Goal: Task Accomplishment & Management: Manage account settings

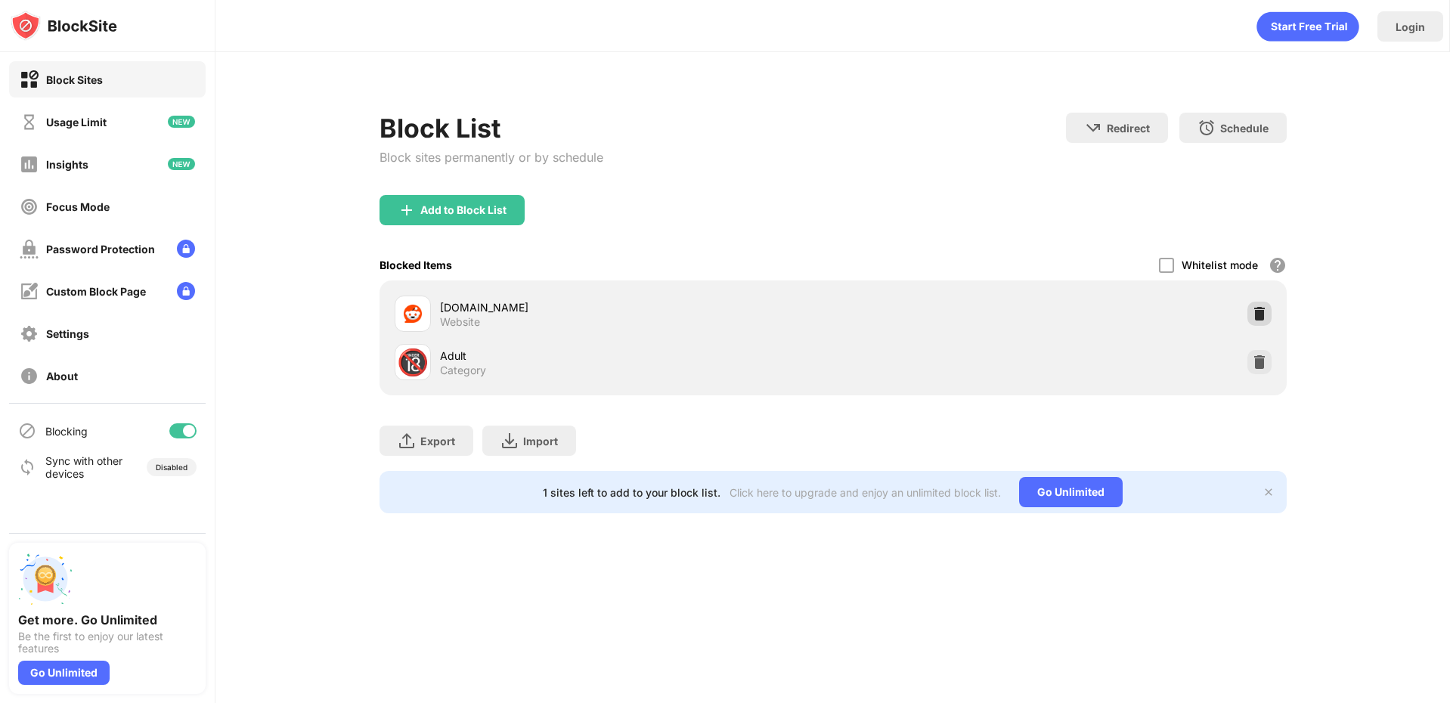
click at [1267, 310] on div at bounding box center [1259, 314] width 24 height 24
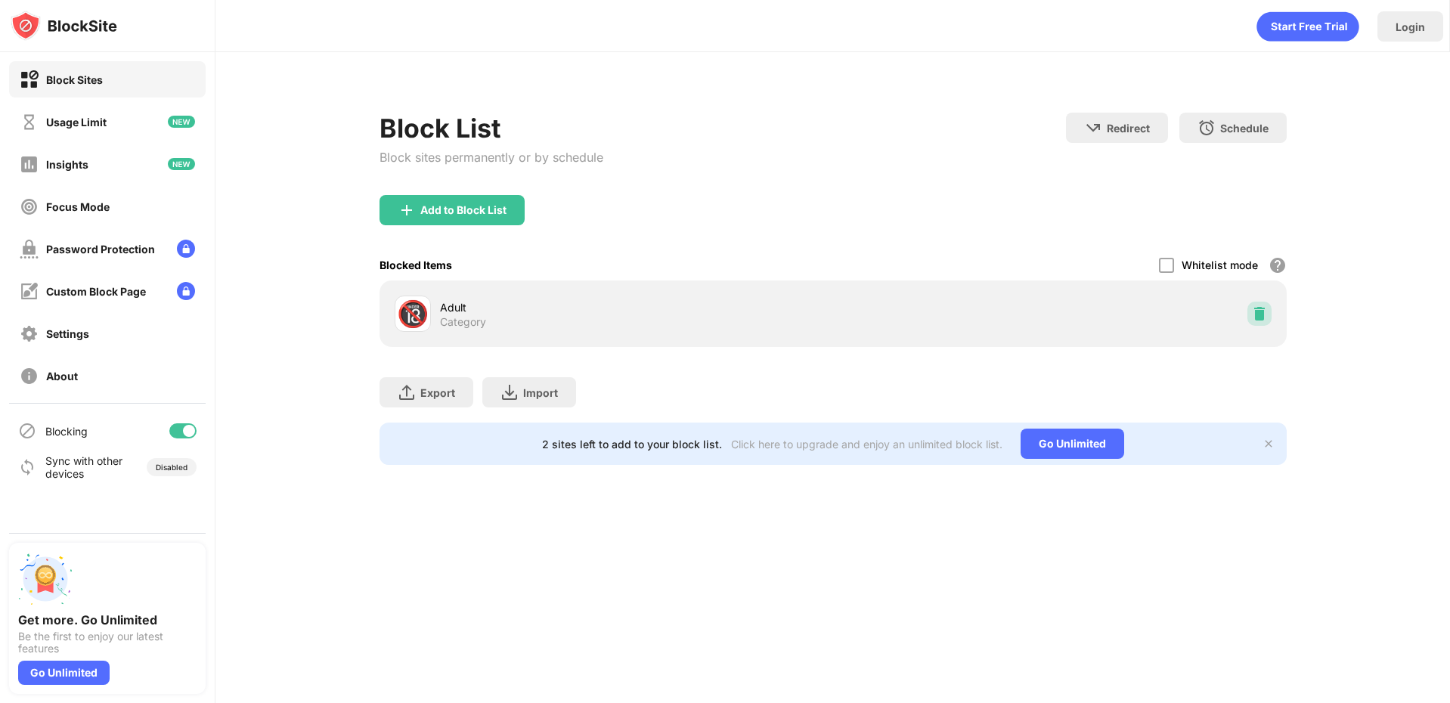
click at [1267, 310] on div at bounding box center [1259, 314] width 24 height 24
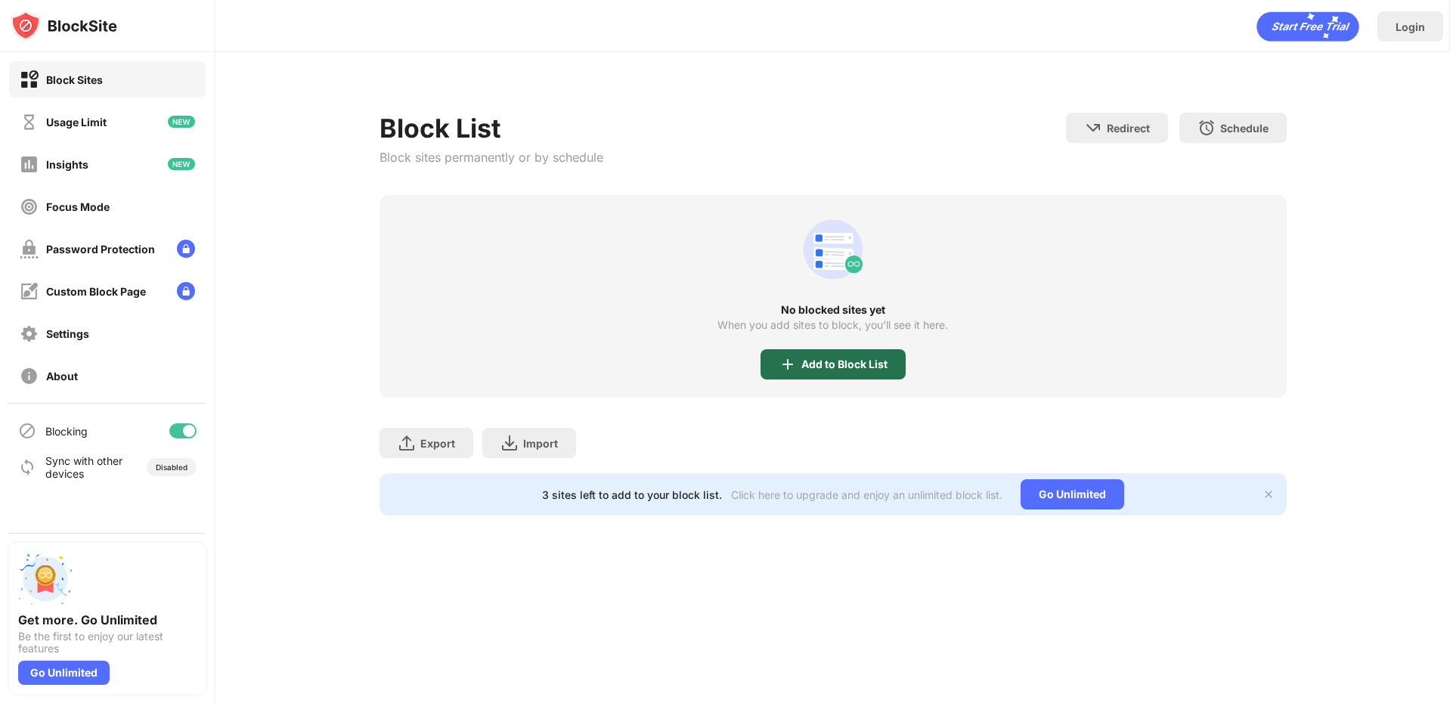
click at [808, 357] on div "Add to Block List" at bounding box center [832, 364] width 145 height 30
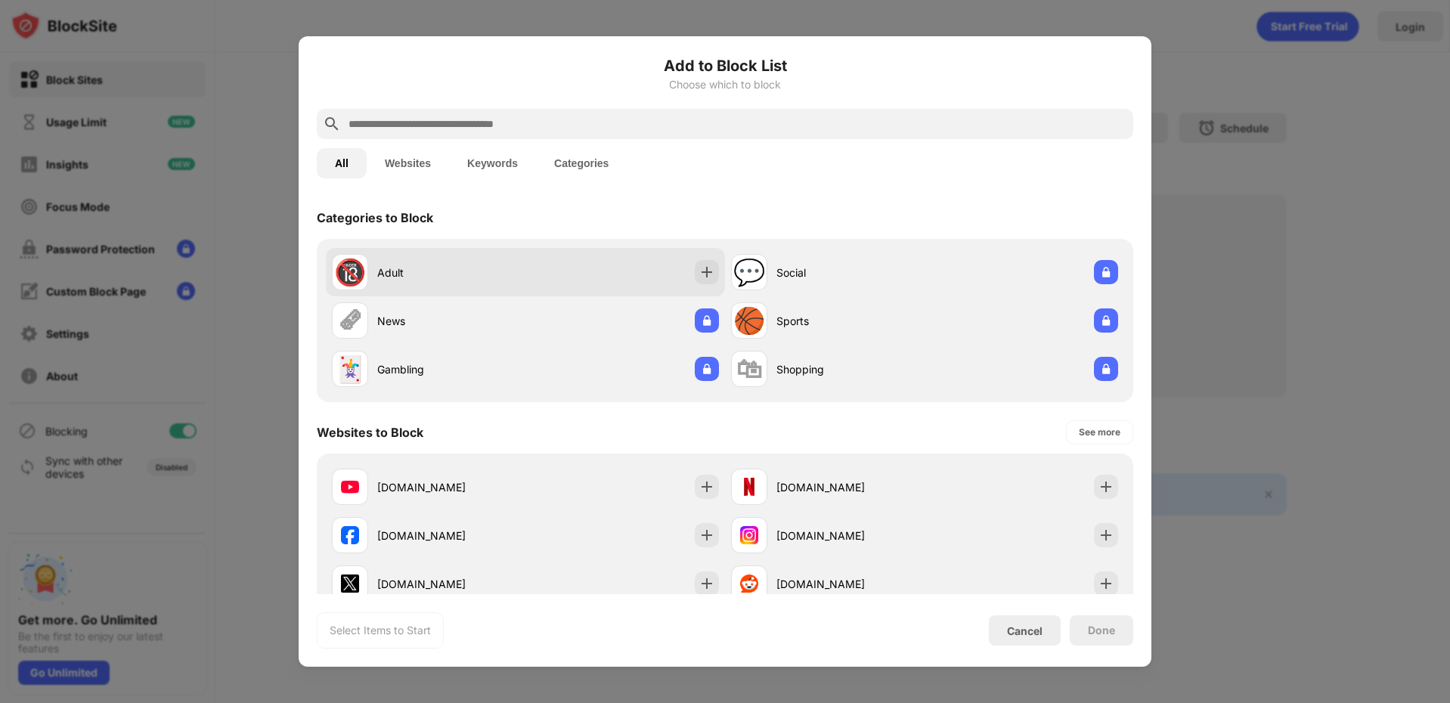
click at [694, 296] on div "🔞 Adult" at bounding box center [525, 272] width 399 height 48
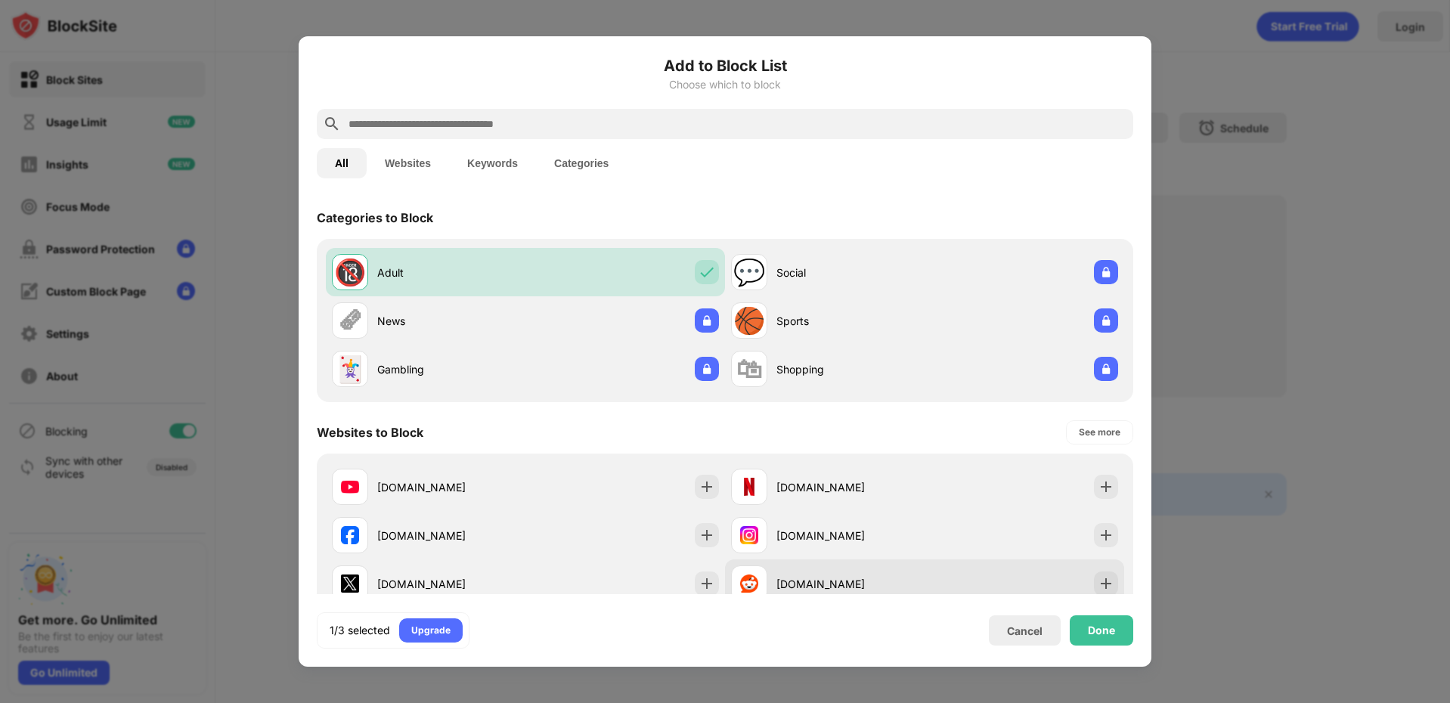
click at [819, 578] on div "[DOMAIN_NAME]" at bounding box center [850, 584] width 148 height 16
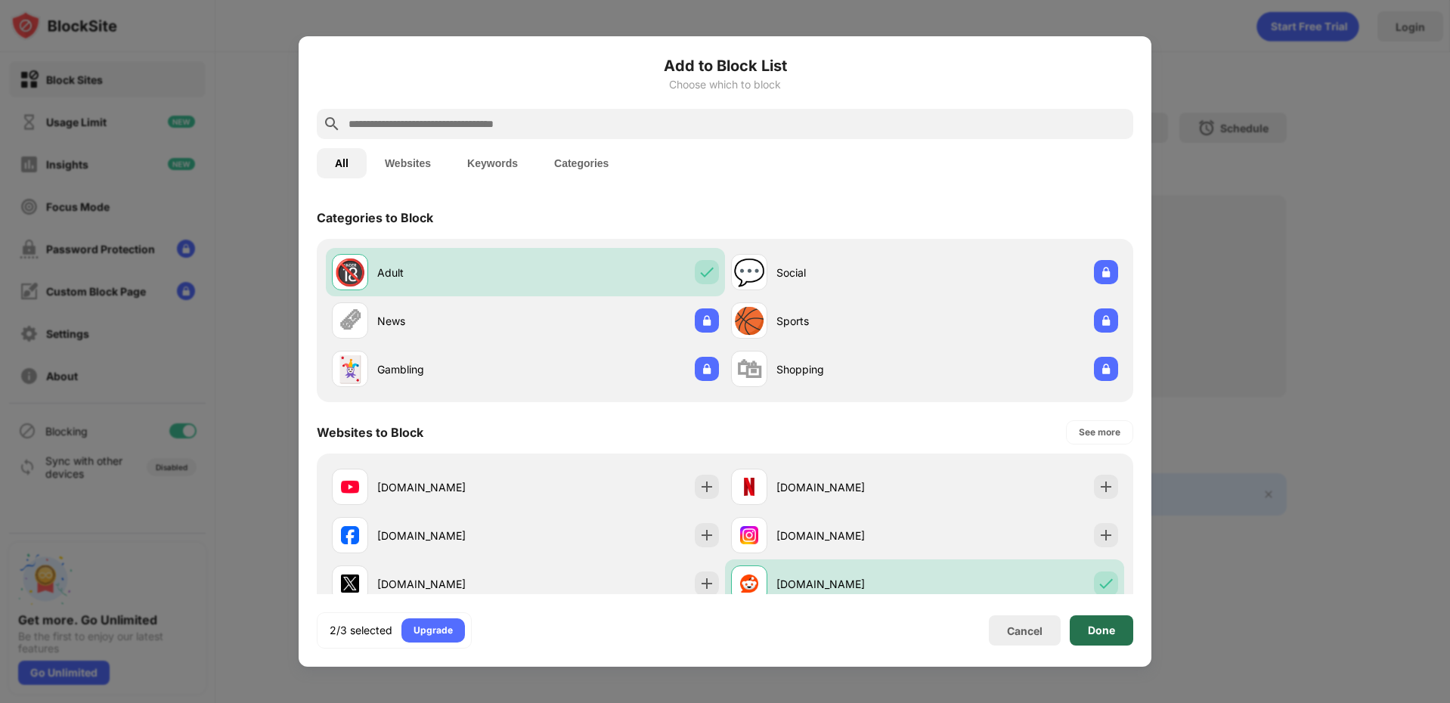
click at [1112, 636] on div "Done" at bounding box center [1101, 630] width 63 height 30
